Goal: Information Seeking & Learning: Learn about a topic

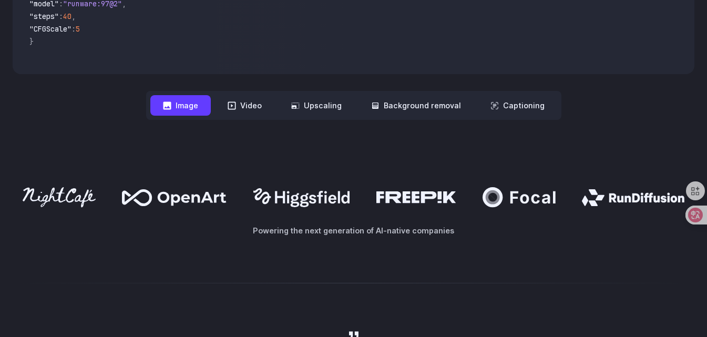
scroll to position [264, 0]
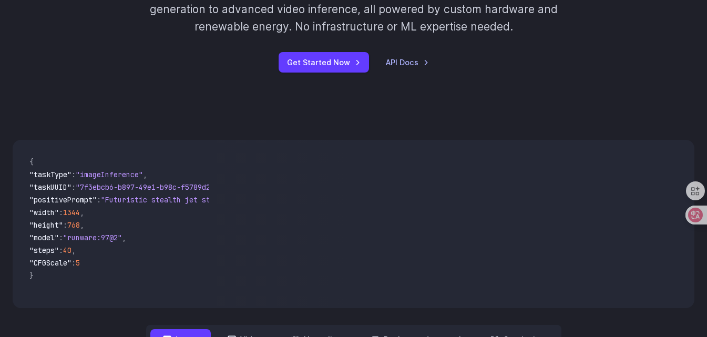
drag, startPoint x: 700, startPoint y: 22, endPoint x: 709, endPoint y: -3, distance: 26.4
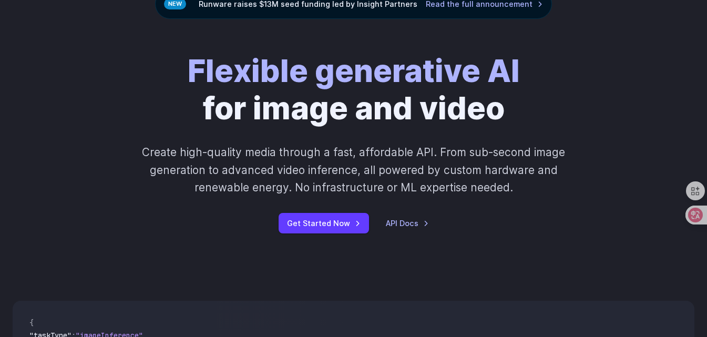
scroll to position [0, 0]
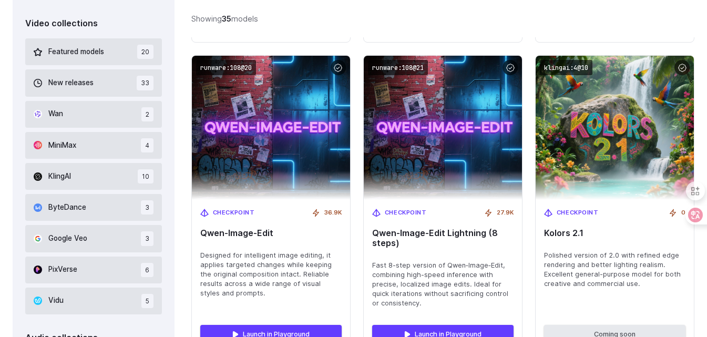
scroll to position [683, 0]
